Goal: Task Accomplishment & Management: Manage account settings

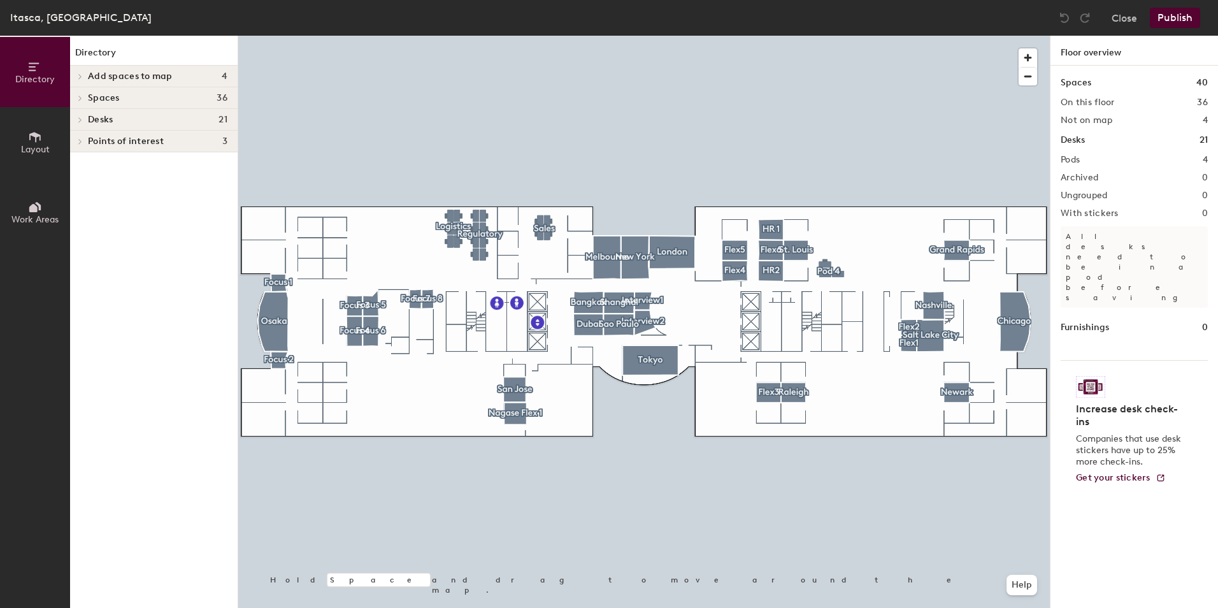
click at [78, 75] on icon at bounding box center [80, 76] width 5 height 6
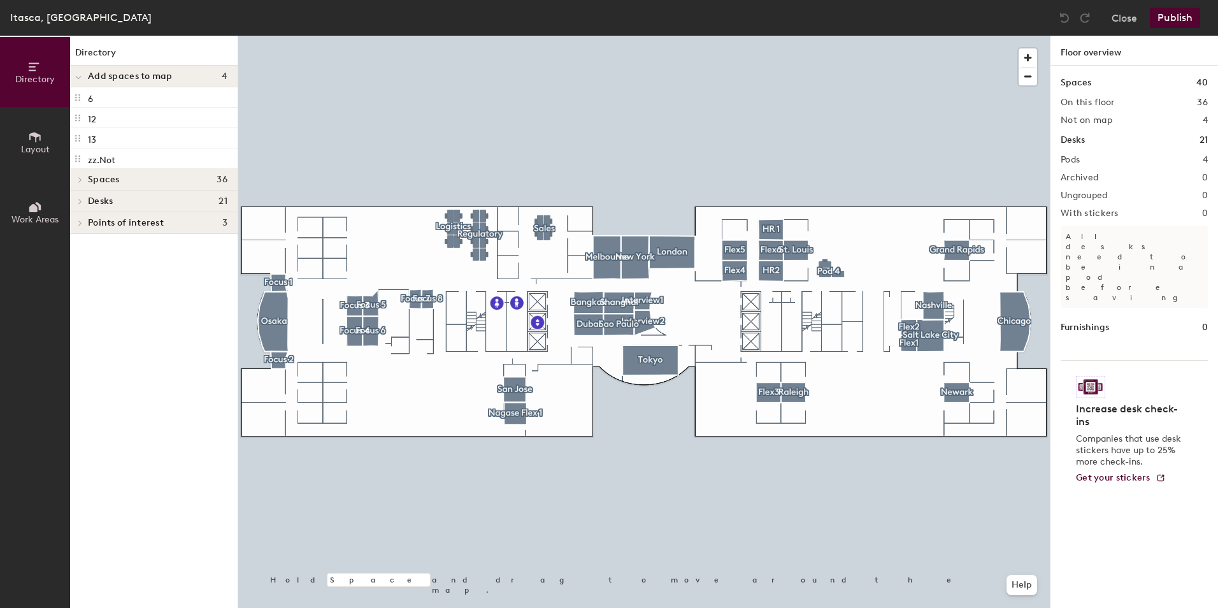
click at [86, 75] on div at bounding box center [78, 76] width 17 height 21
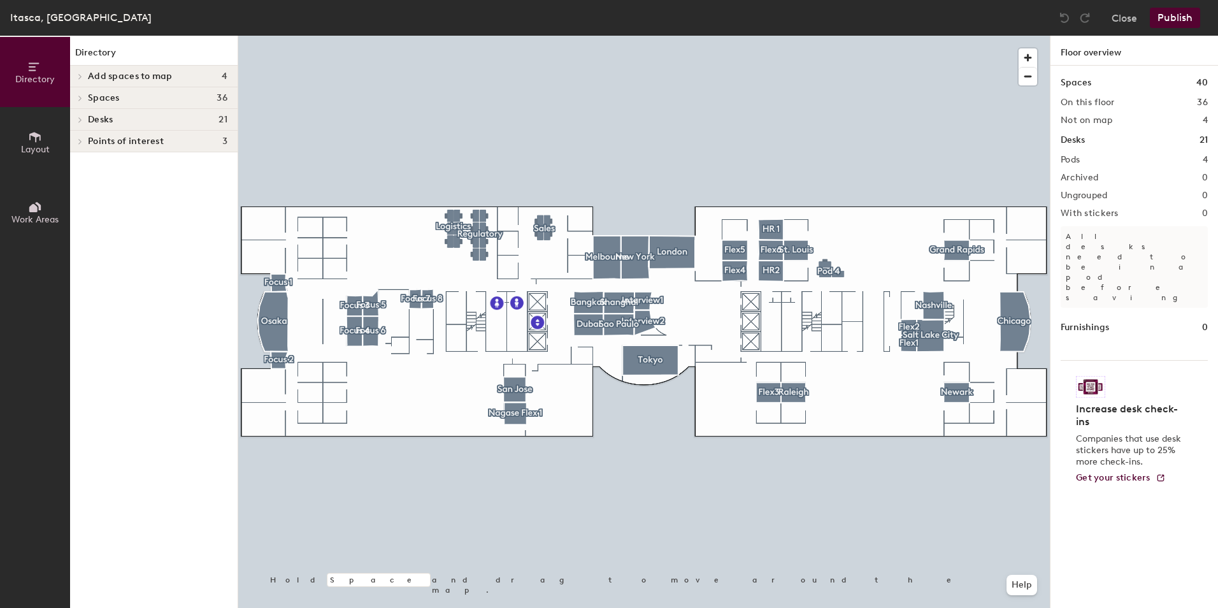
click at [79, 99] on icon at bounding box center [80, 98] width 5 height 6
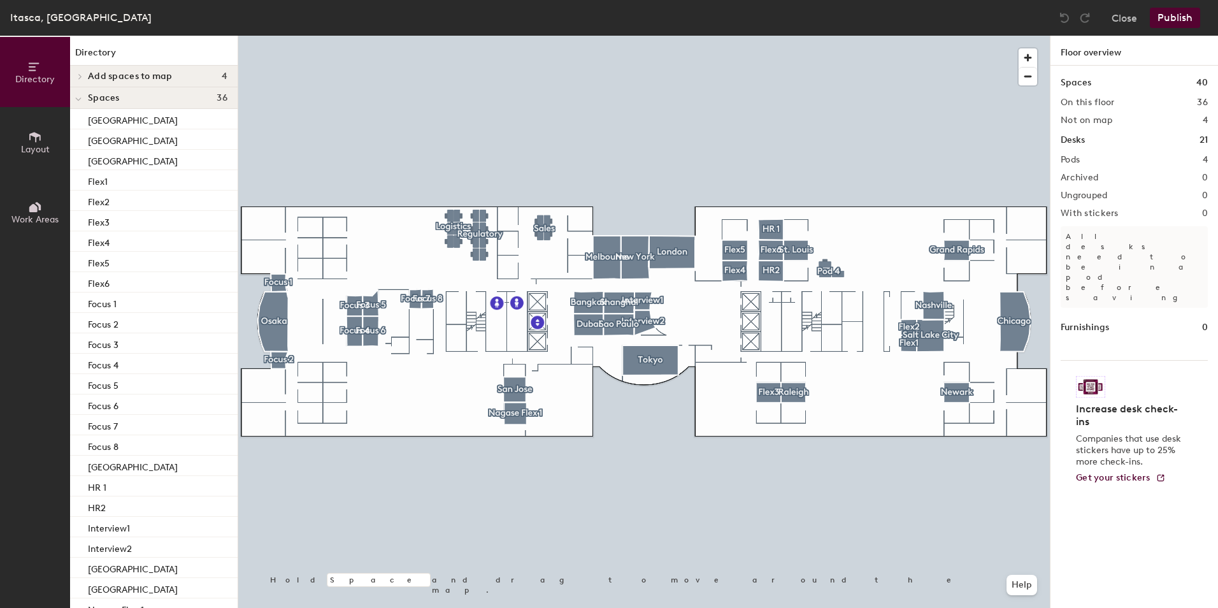
click at [79, 99] on icon at bounding box center [78, 99] width 6 height 5
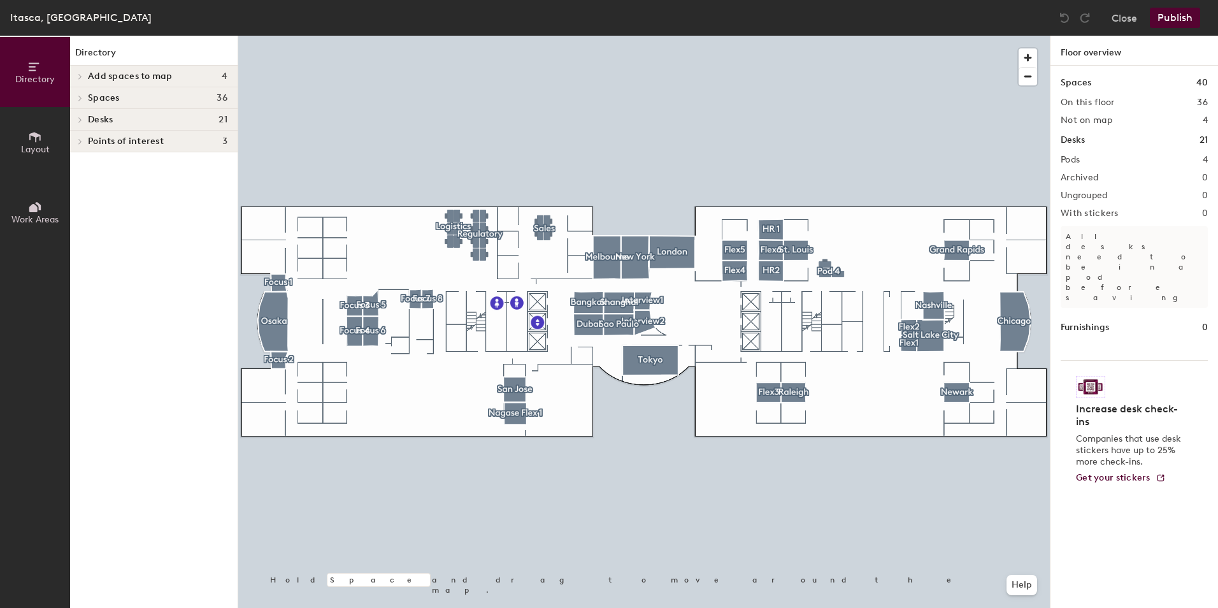
click at [106, 99] on span "Spaces" at bounding box center [104, 98] width 32 height 10
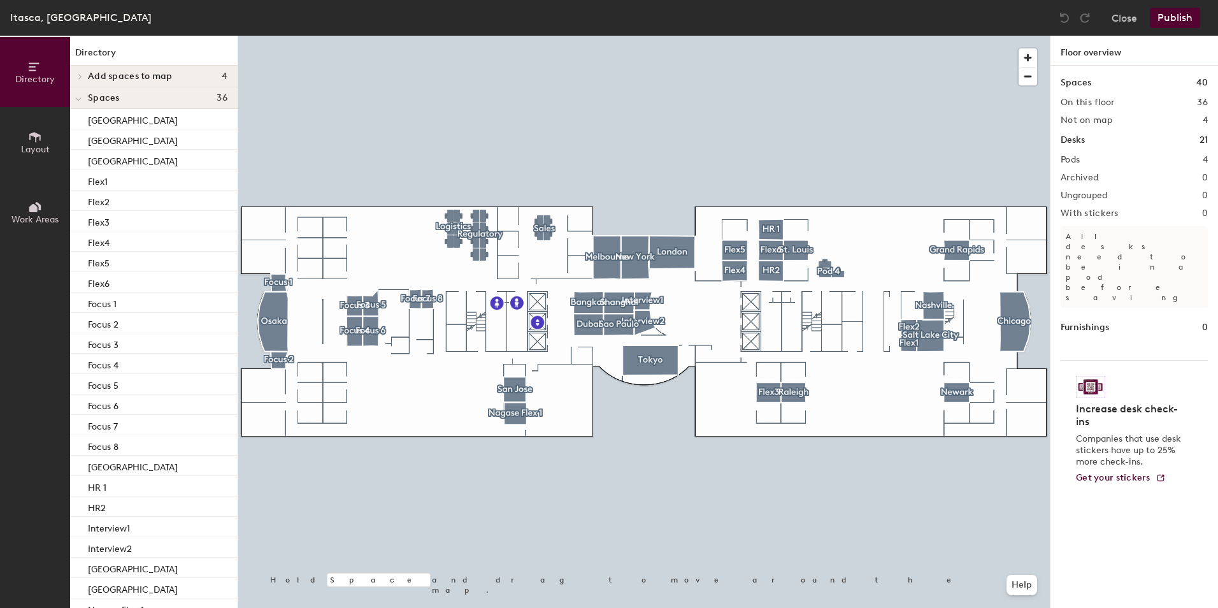
click at [361, 36] on div at bounding box center [643, 36] width 811 height 0
click at [1125, 16] on button "Close" at bounding box center [1123, 18] width 25 height 20
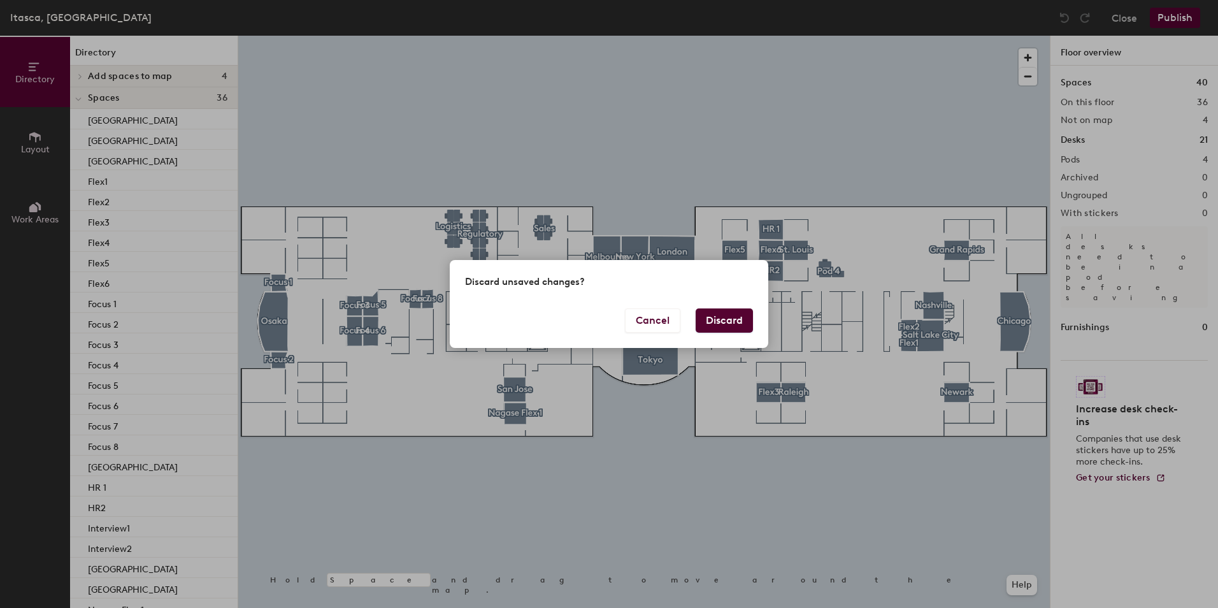
click at [739, 322] on button "Discard" at bounding box center [724, 320] width 57 height 24
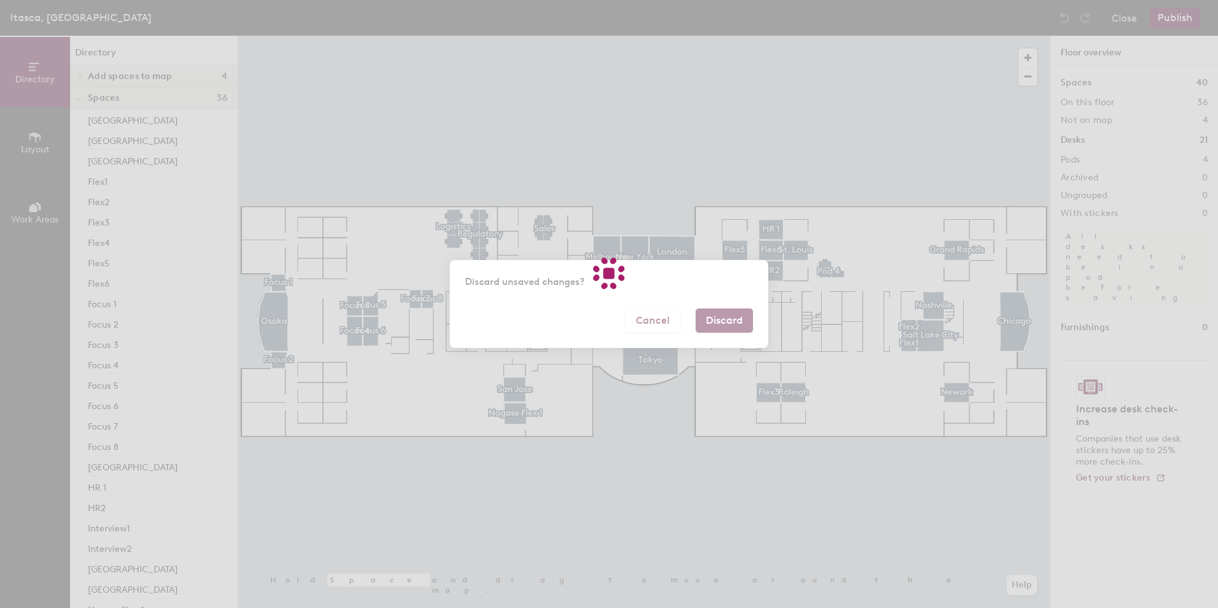
click at [724, 320] on div at bounding box center [609, 304] width 1218 height 608
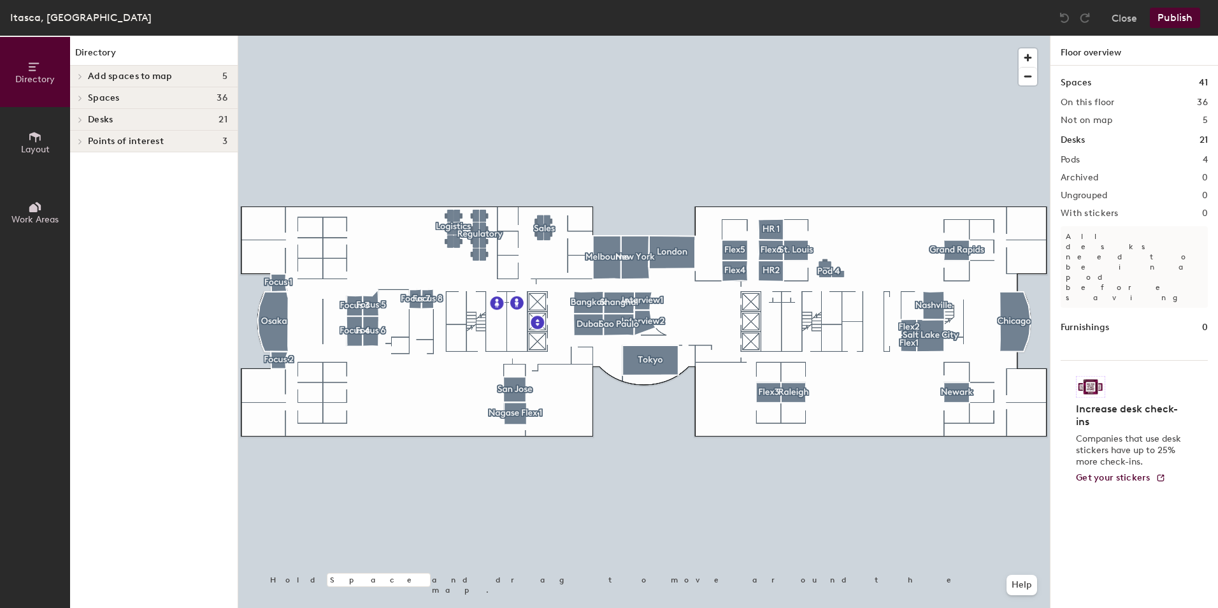
click at [80, 76] on icon at bounding box center [80, 76] width 5 height 6
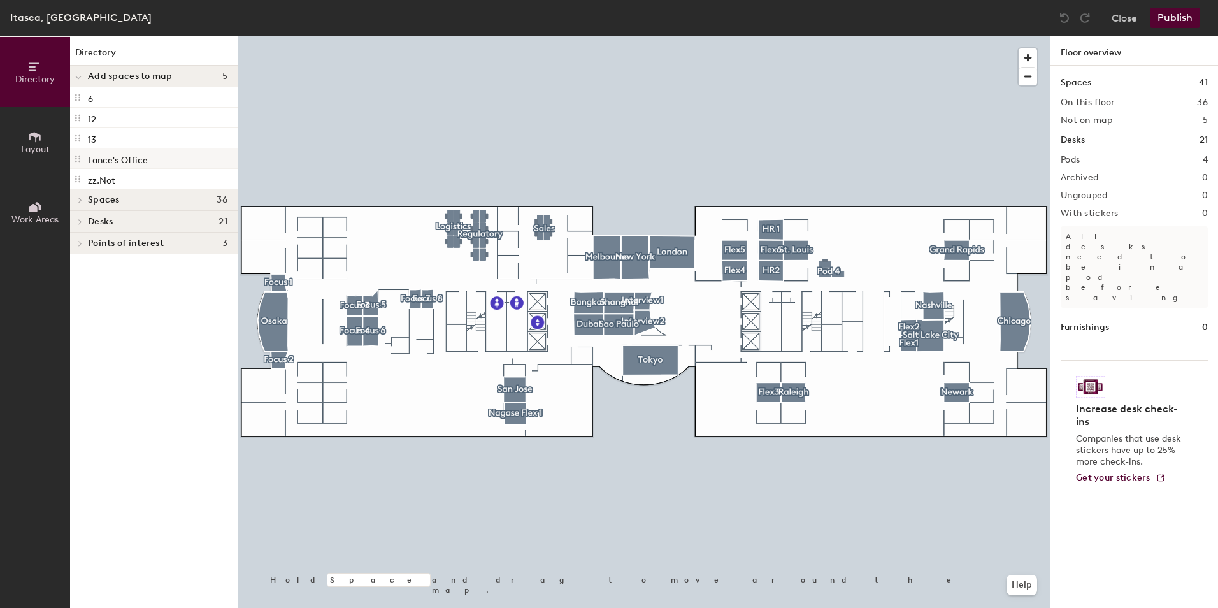
click at [106, 157] on p "Lance's Office" at bounding box center [118, 158] width 60 height 15
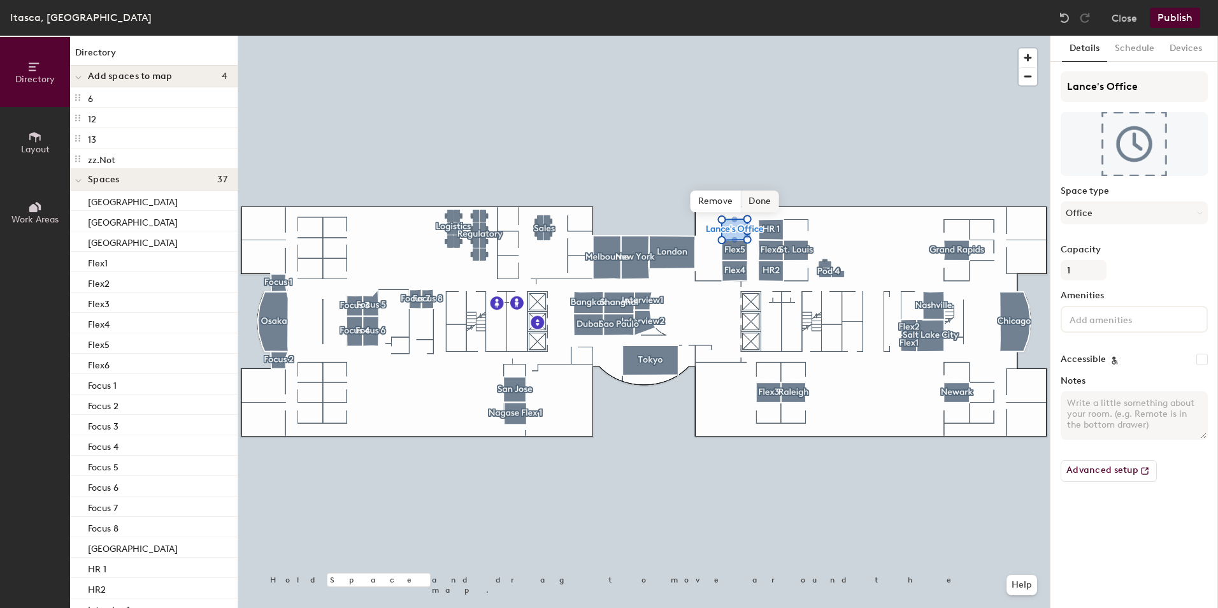
click at [753, 203] on span "Done" at bounding box center [760, 201] width 38 height 22
click at [1166, 22] on button "Publish" at bounding box center [1175, 18] width 50 height 20
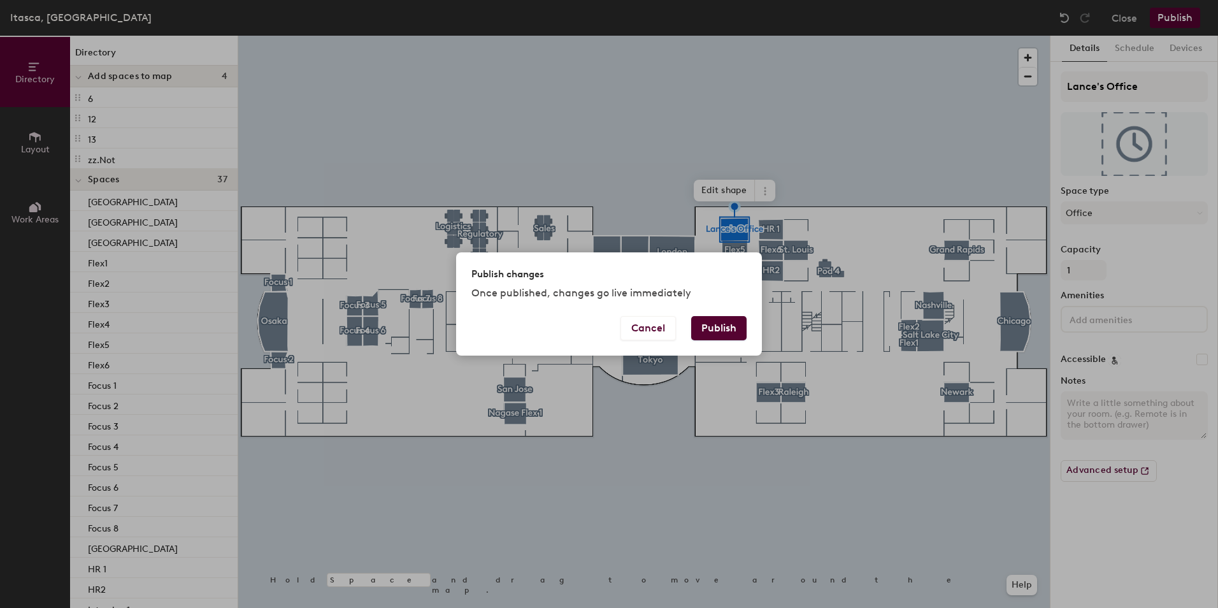
click at [715, 336] on button "Publish" at bounding box center [718, 328] width 55 height 24
